Goal: Information Seeking & Learning: Learn about a topic

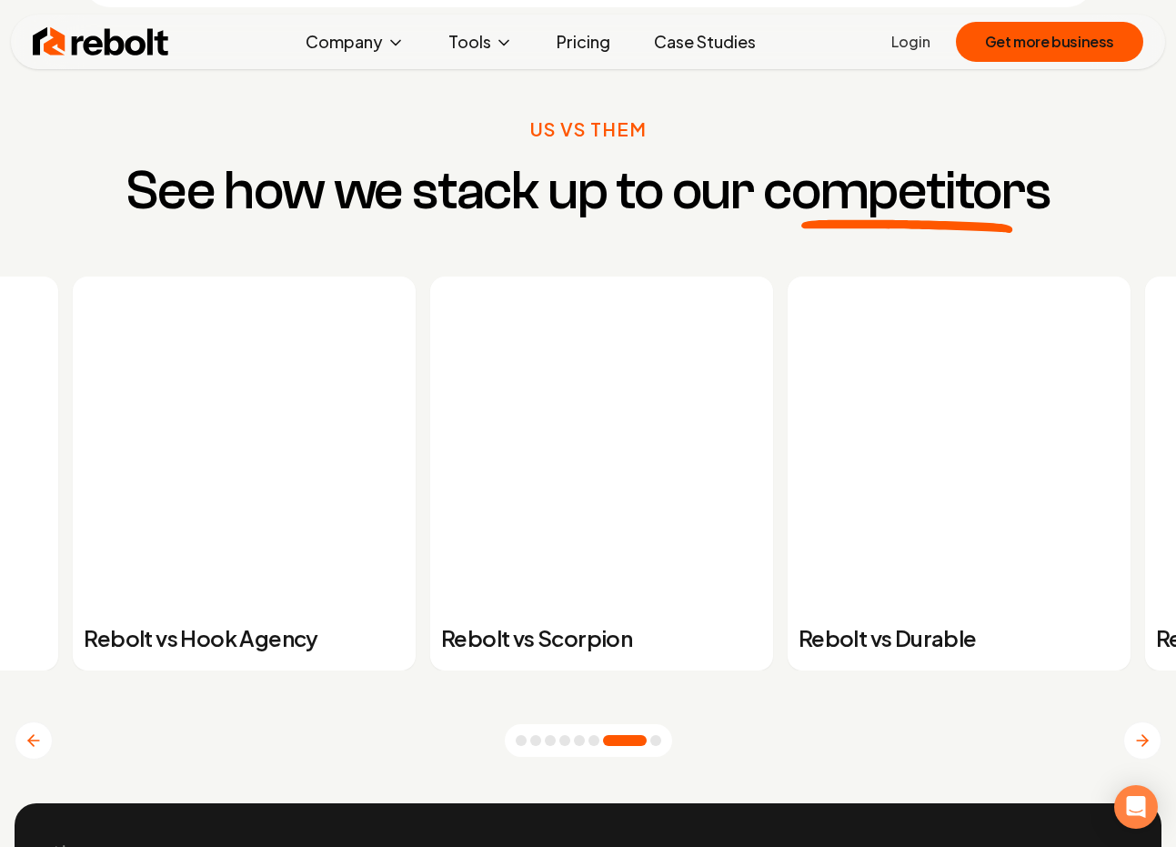
scroll to position [6685, 0]
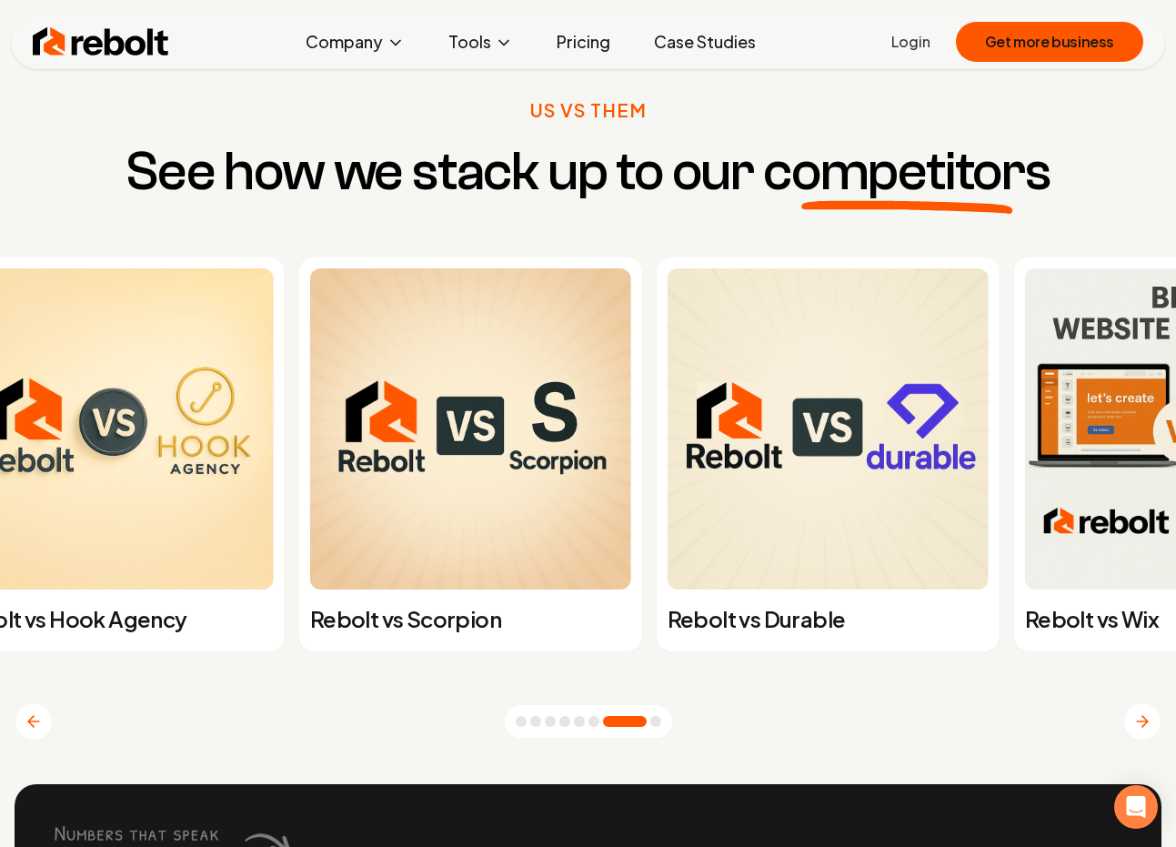
drag, startPoint x: 820, startPoint y: 476, endPoint x: 466, endPoint y: 476, distance: 354.6
click at [667, 476] on img at bounding box center [827, 428] width 321 height 321
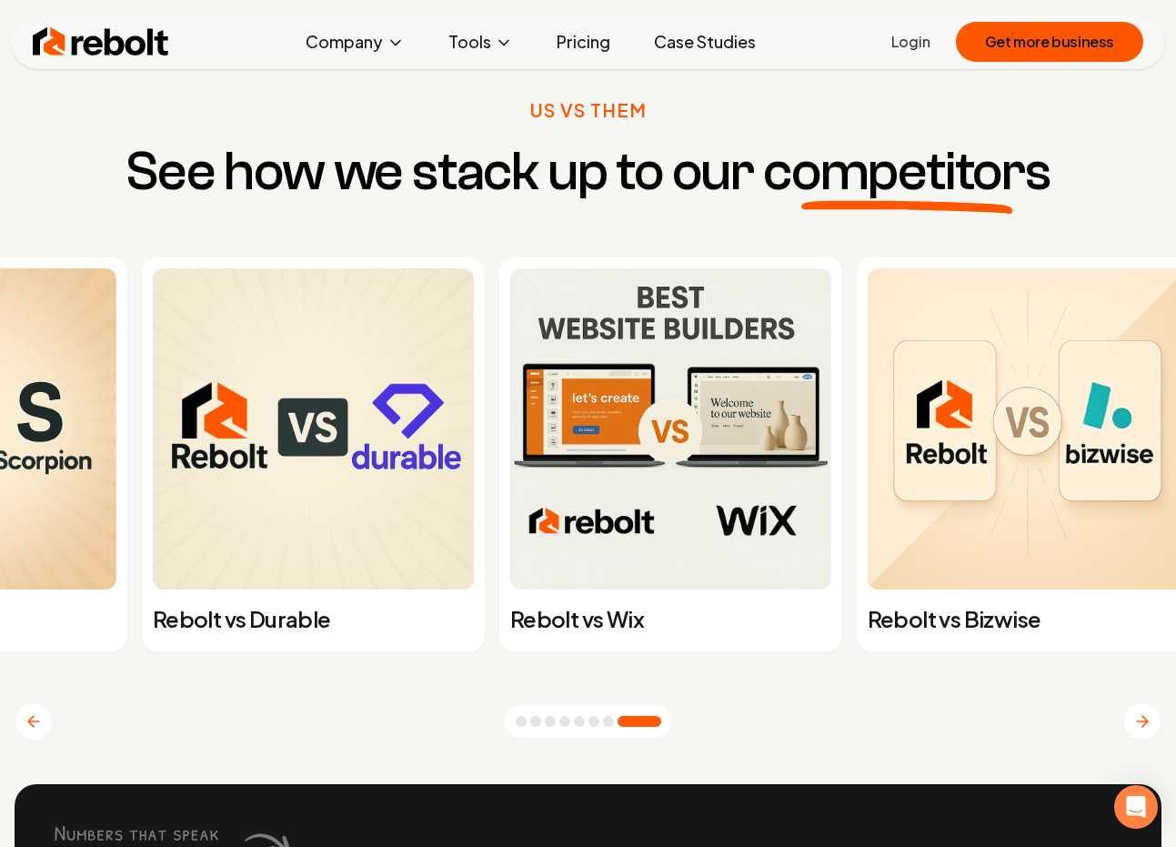
drag, startPoint x: 670, startPoint y: 538, endPoint x: 461, endPoint y: 538, distance: 209.1
click at [462, 538] on img at bounding box center [313, 428] width 321 height 321
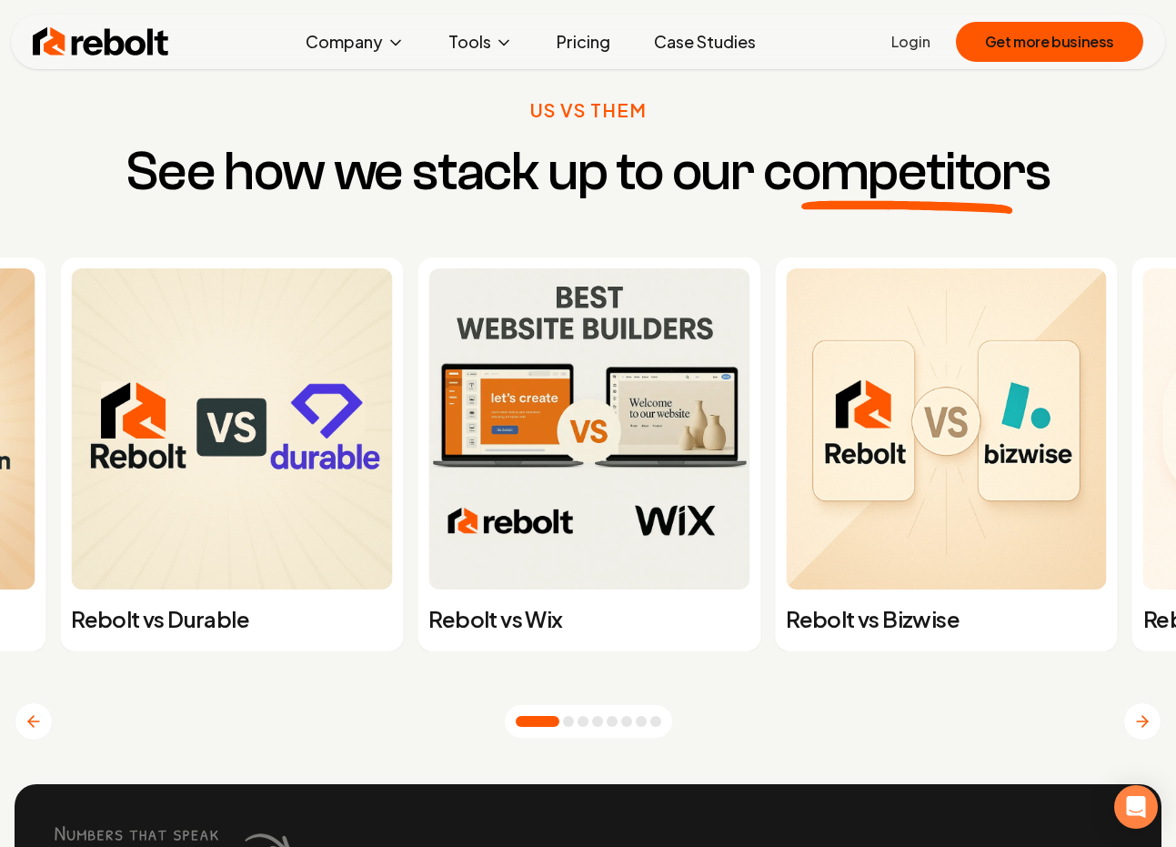
drag, startPoint x: 991, startPoint y: 536, endPoint x: 638, endPoint y: 537, distance: 352.8
click at [786, 536] on img at bounding box center [946, 428] width 321 height 321
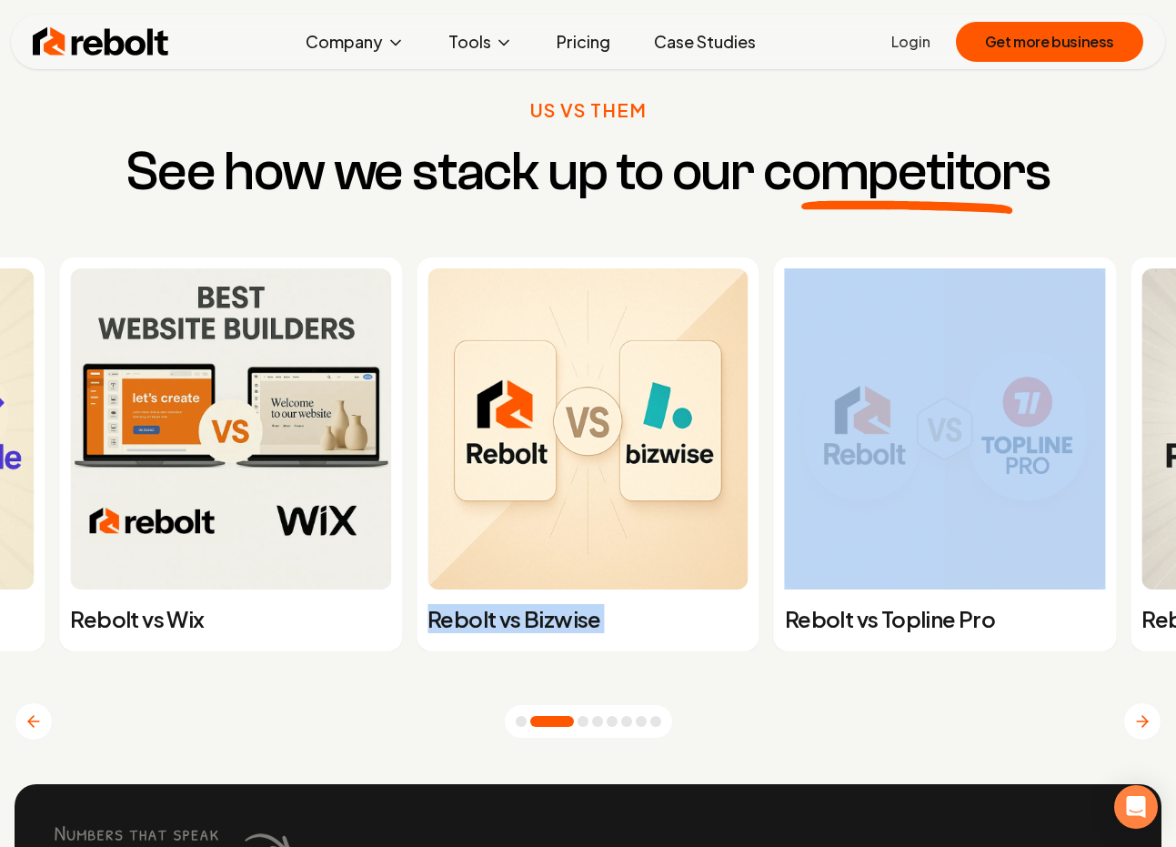
drag, startPoint x: 537, startPoint y: 517, endPoint x: 360, endPoint y: 520, distance: 176.5
click at [369, 519] on div "Rebolt vs Wix Rebolt vs Bizwise Rebolt vs Topline Pro Rebolt vs 180sites Rebolt…" at bounding box center [640, 454] width 1190 height 394
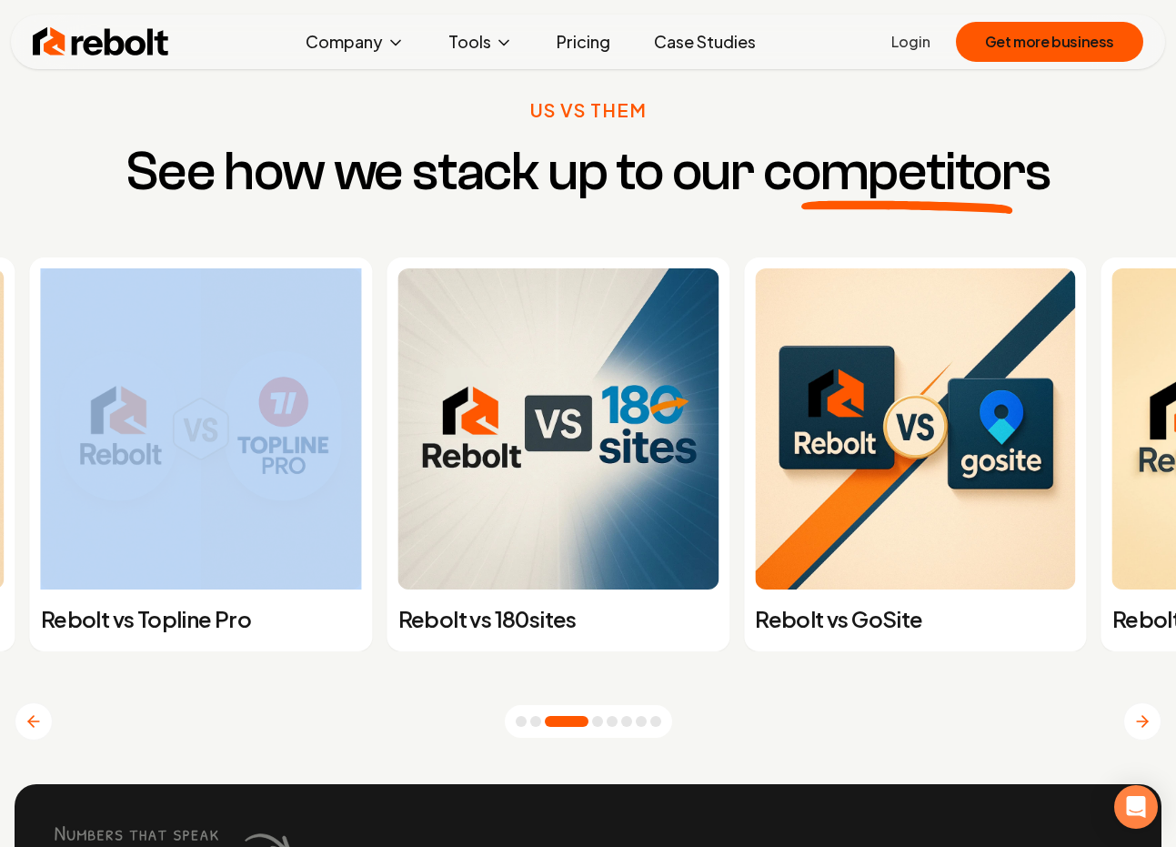
drag, startPoint x: 857, startPoint y: 522, endPoint x: 468, endPoint y: 522, distance: 388.3
click at [468, 522] on img at bounding box center [558, 428] width 321 height 321
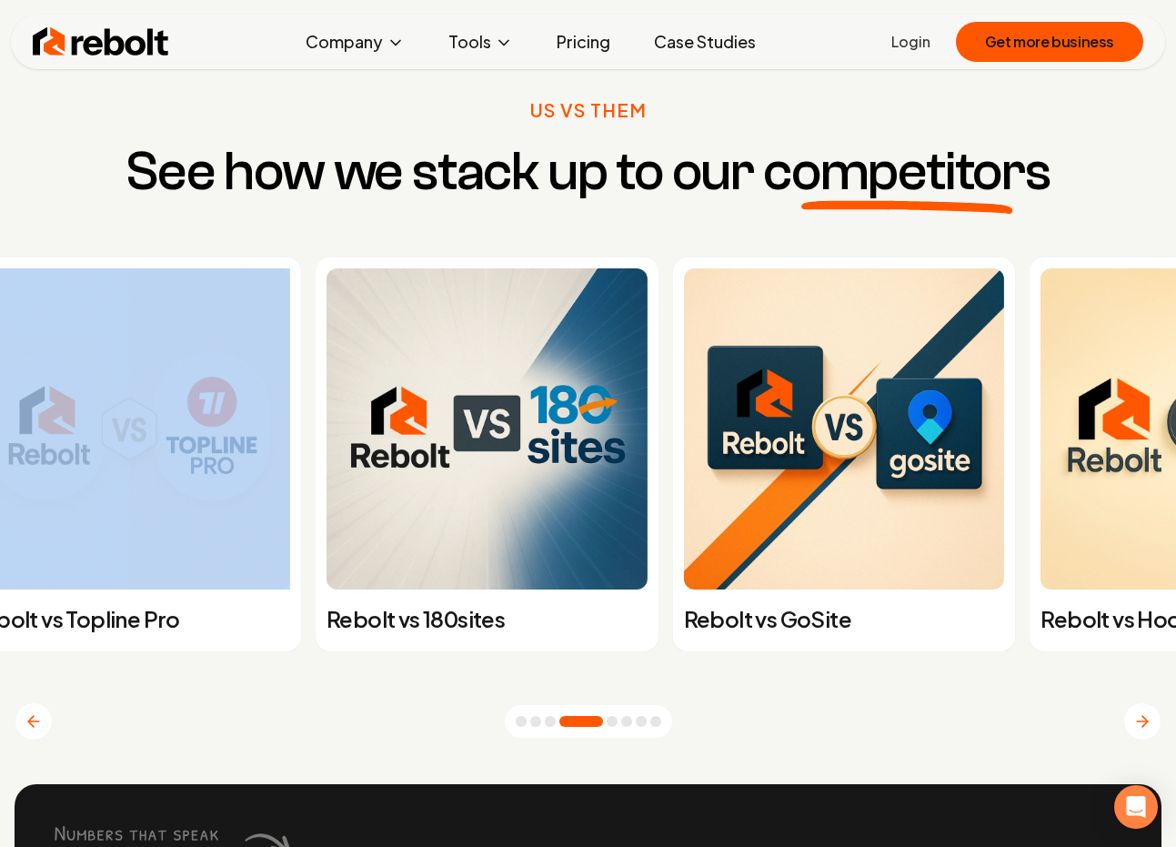
drag, startPoint x: 957, startPoint y: 498, endPoint x: 737, endPoint y: 498, distance: 219.2
click at [737, 498] on img at bounding box center [844, 428] width 321 height 321
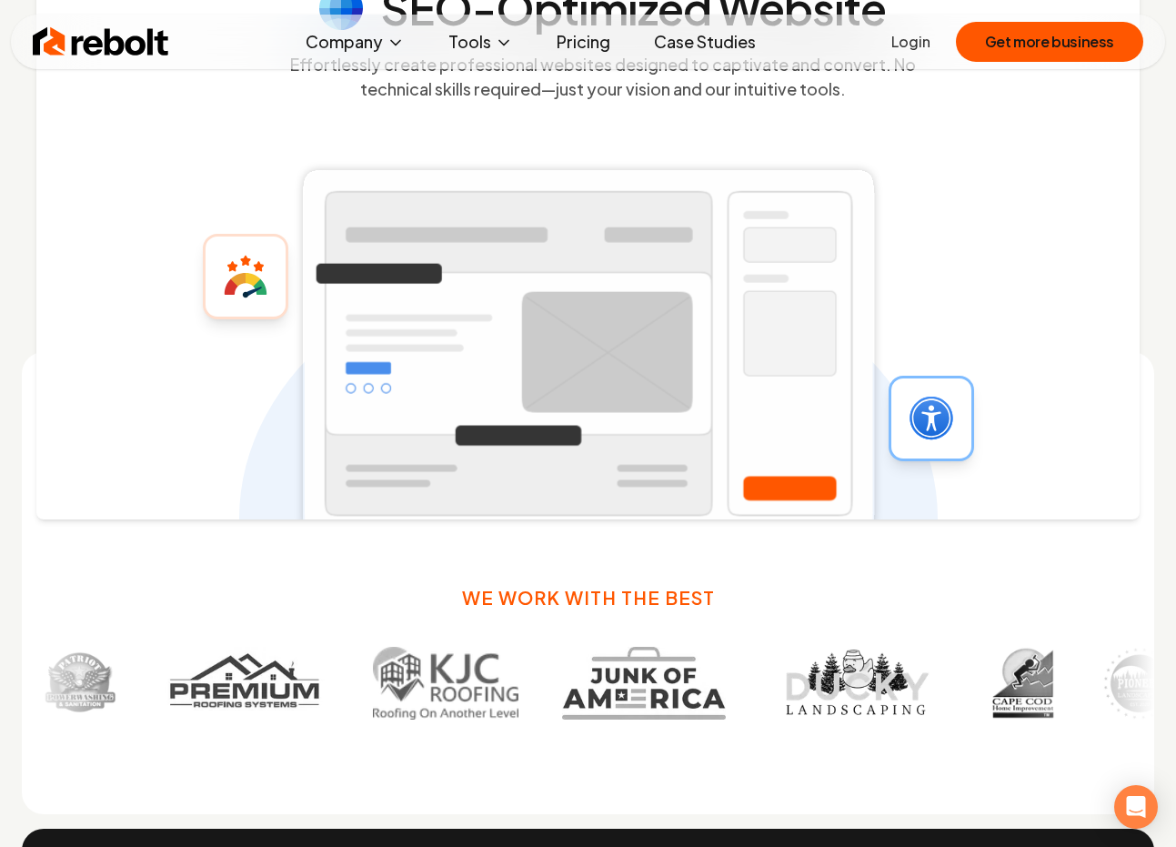
scroll to position [564, 0]
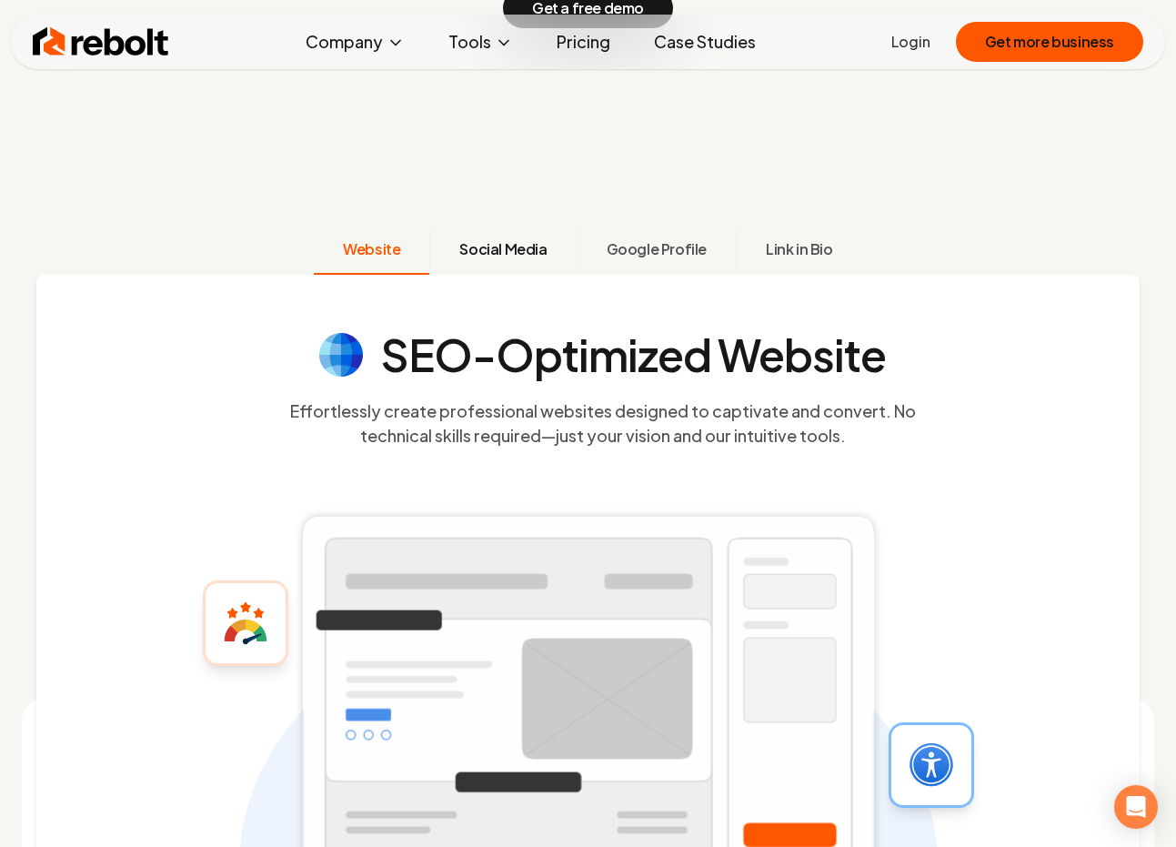
click at [532, 246] on span "Social Media" at bounding box center [502, 249] width 87 height 22
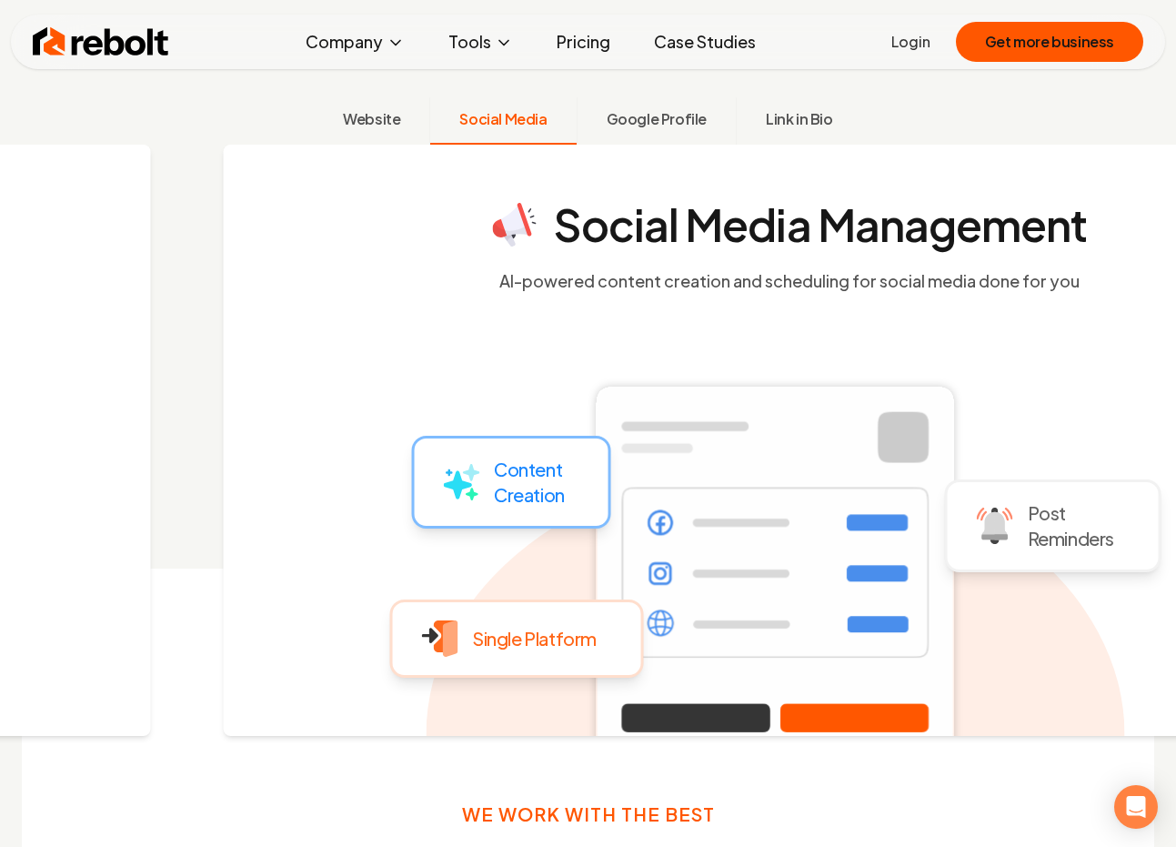
scroll to position [702, 0]
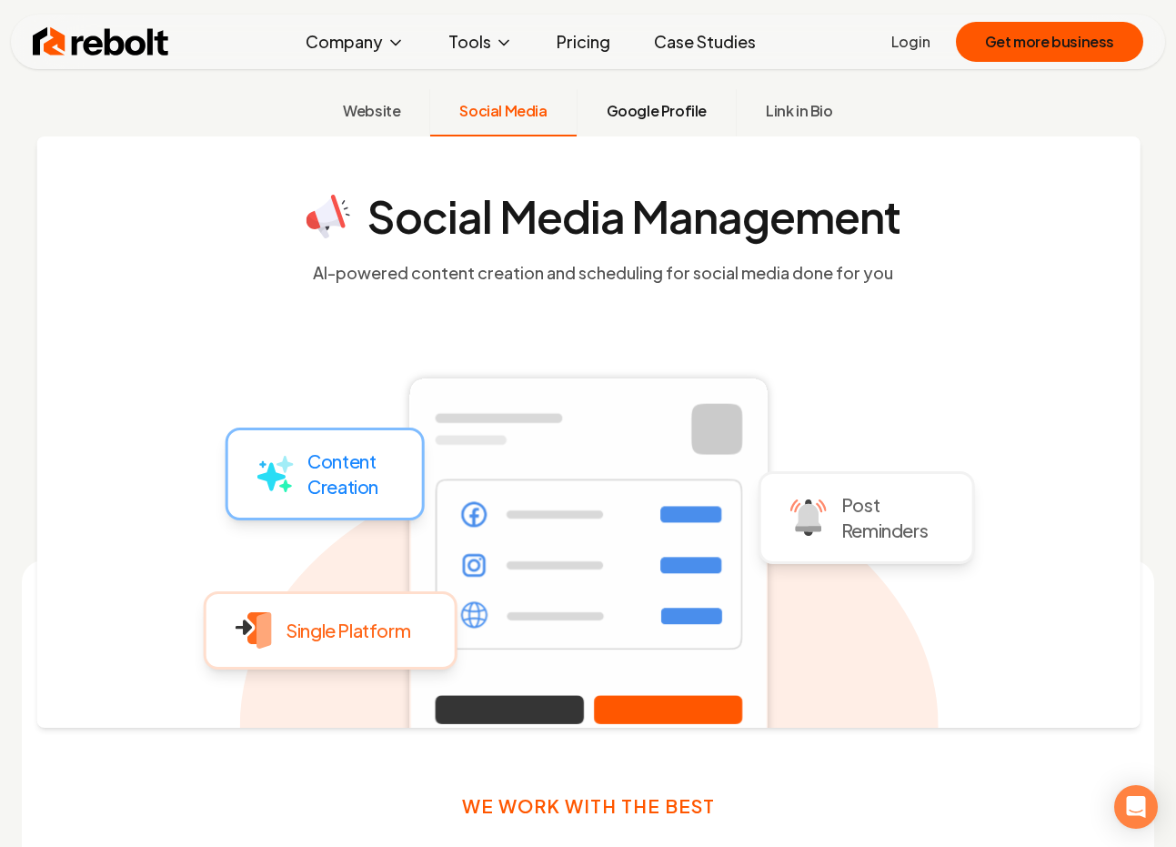
click at [645, 109] on span "Google Profile" at bounding box center [657, 111] width 100 height 22
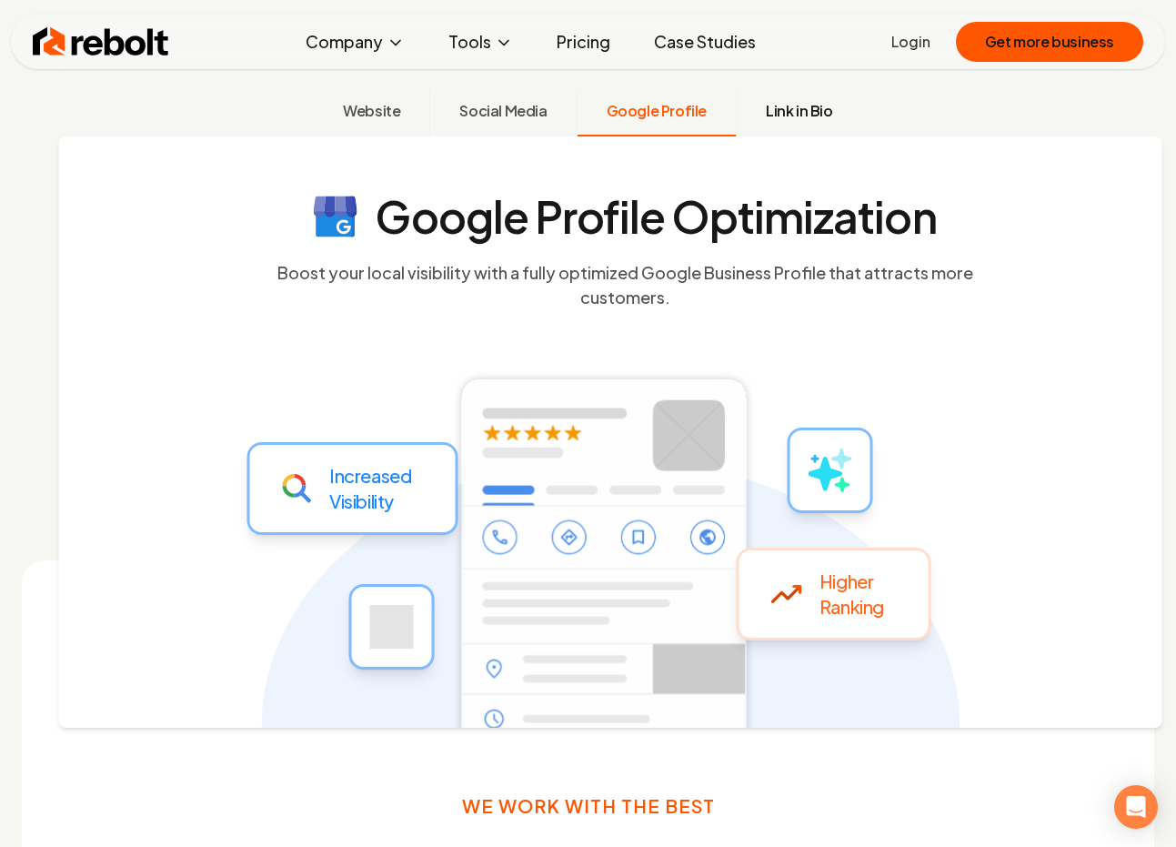
click at [749, 122] on button "Link in Bio" at bounding box center [799, 112] width 126 height 47
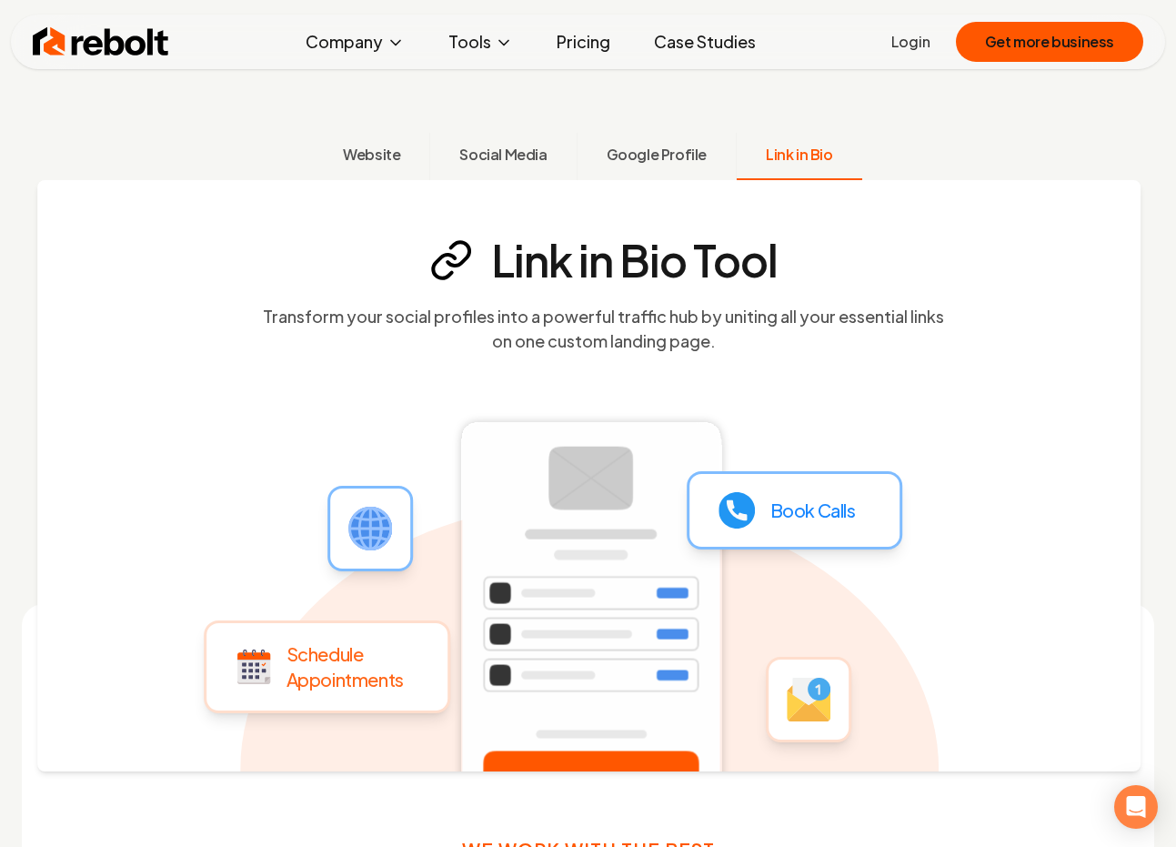
scroll to position [657, 0]
